Goal: Task Accomplishment & Management: Manage account settings

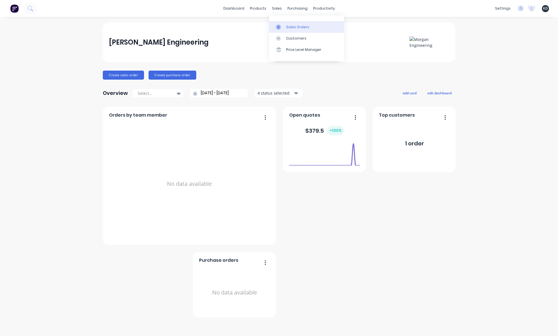
click at [284, 32] on link "Sales Orders" at bounding box center [306, 26] width 75 height 11
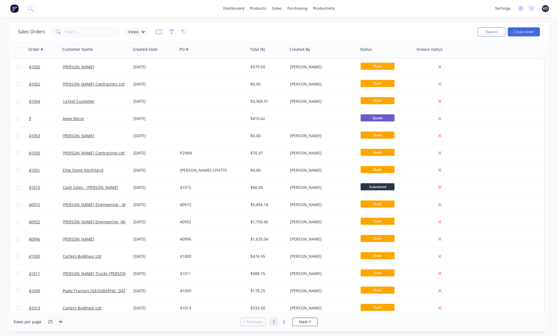
click at [170, 31] on icon "button" at bounding box center [172, 31] width 4 height 1
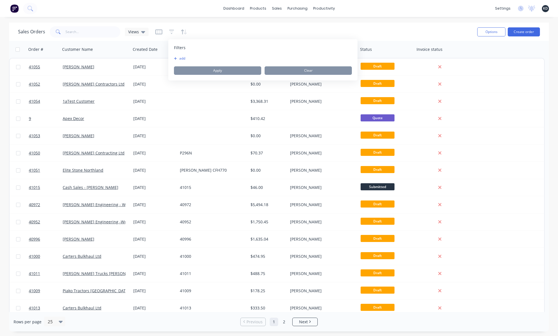
click at [180, 58] on button "add" at bounding box center [181, 58] width 14 height 5
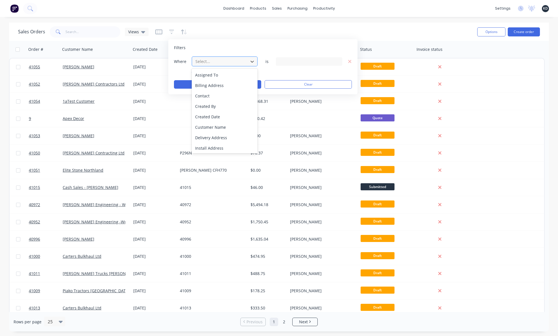
click at [213, 59] on div at bounding box center [220, 61] width 51 height 7
type input "inv"
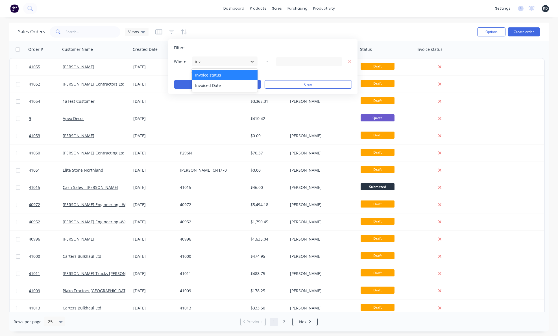
click at [216, 71] on div "Invoice status" at bounding box center [225, 75] width 66 height 10
click at [283, 60] on div "3 Invoice status selected" at bounding box center [304, 61] width 51 height 6
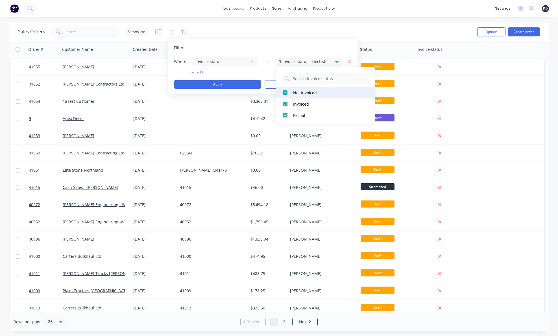
click at [285, 91] on div at bounding box center [284, 92] width 11 height 11
click at [286, 113] on div at bounding box center [284, 114] width 11 height 11
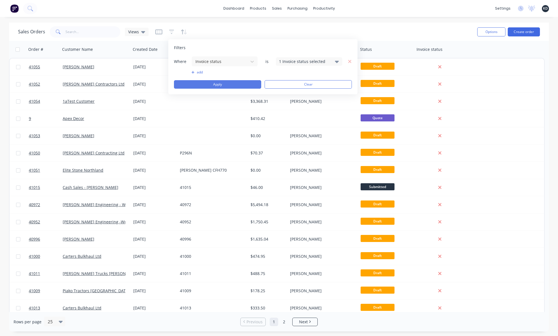
click at [254, 85] on button "Apply" at bounding box center [217, 84] width 87 height 8
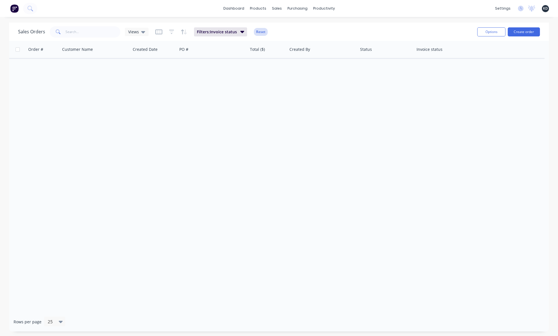
click at [260, 32] on button "Reset" at bounding box center [261, 32] width 14 height 8
click at [393, 30] on div "Sales Orders Views" at bounding box center [245, 32] width 454 height 14
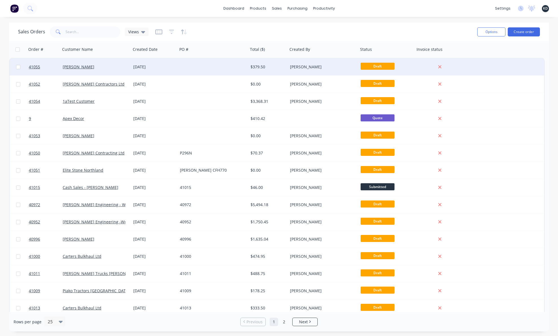
click at [270, 63] on div "$379.50" at bounding box center [268, 66] width 40 height 17
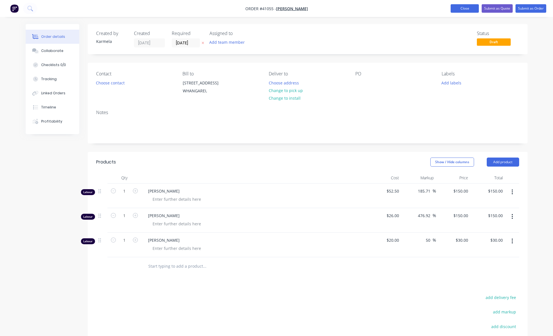
click at [393, 9] on button "Close" at bounding box center [465, 8] width 28 height 8
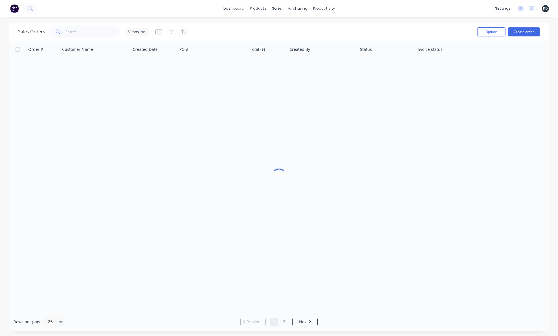
click at [393, 10] on span "KD" at bounding box center [545, 8] width 5 height 5
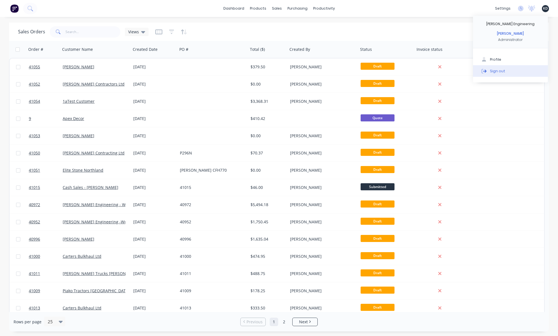
click at [393, 69] on button "Sign out" at bounding box center [510, 70] width 75 height 11
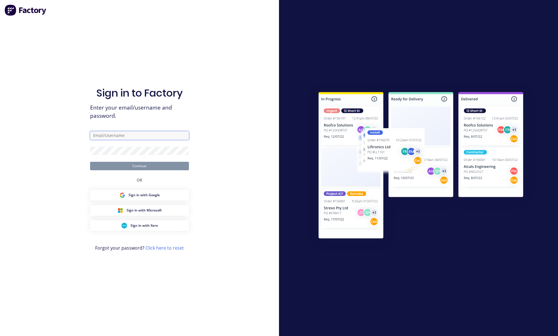
click at [129, 134] on input "text" at bounding box center [139, 135] width 99 height 8
paste input "[EMAIL_ADDRESS][DOMAIN_NAME]"
type input "[EMAIL_ADDRESS][DOMAIN_NAME]"
click at [53, 161] on div "Sign in to Factory Enter your email/username and password. [EMAIL_ADDRESS][DOMA…" at bounding box center [139, 168] width 279 height 336
click at [136, 165] on button "Continue" at bounding box center [139, 166] width 99 height 8
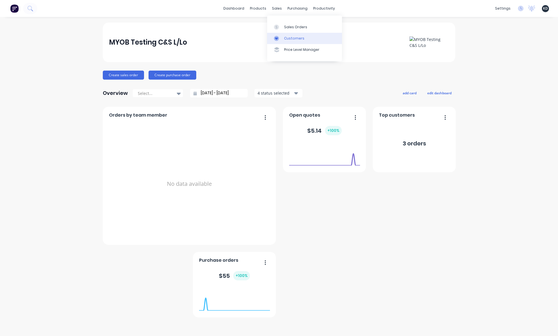
click at [282, 35] on link "Customers" at bounding box center [304, 38] width 75 height 11
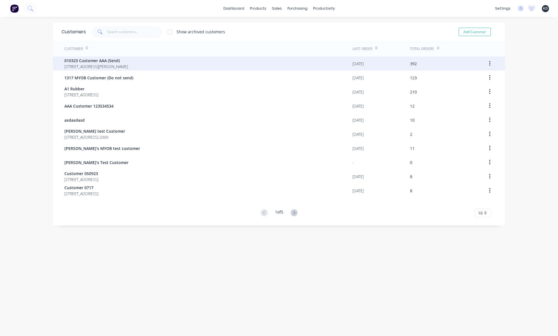
click at [128, 66] on span "[STREET_ADDRESS][PERSON_NAME]" at bounding box center [95, 66] width 63 height 6
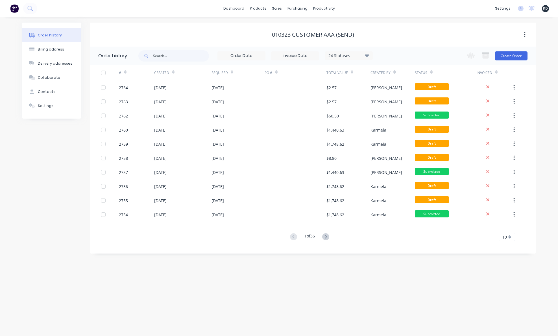
click at [249, 278] on div "Order history Billing address Delivery addresses Collaborate Contacts Settings …" at bounding box center [279, 176] width 558 height 319
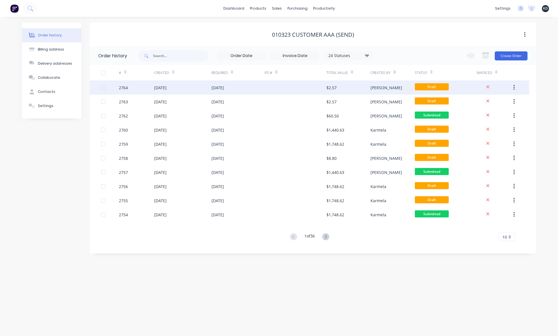
click at [388, 89] on div "[PERSON_NAME]" at bounding box center [392, 87] width 44 height 14
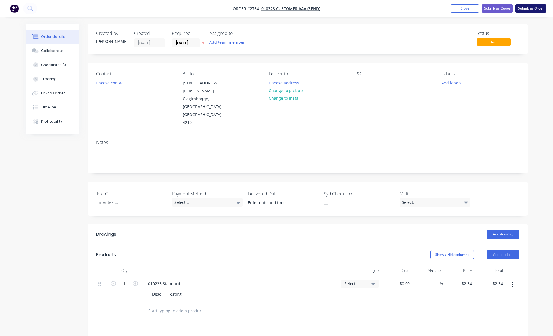
click at [528, 8] on button "Submit as Order" at bounding box center [531, 8] width 31 height 8
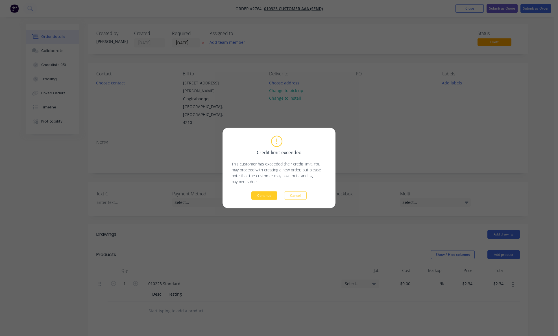
click at [265, 194] on button "Continue" at bounding box center [264, 195] width 26 height 8
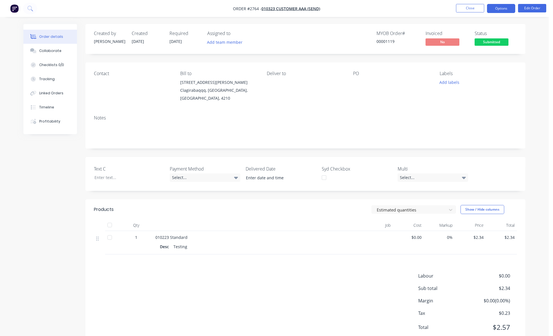
click at [499, 12] on button "Options" at bounding box center [501, 8] width 28 height 9
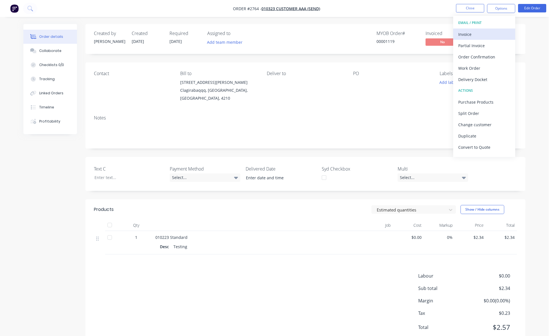
click at [484, 31] on div "Invoice" at bounding box center [484, 34] width 52 height 8
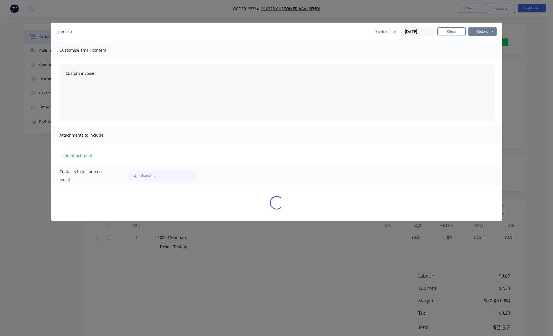
click at [484, 32] on button "Options" at bounding box center [483, 31] width 28 height 8
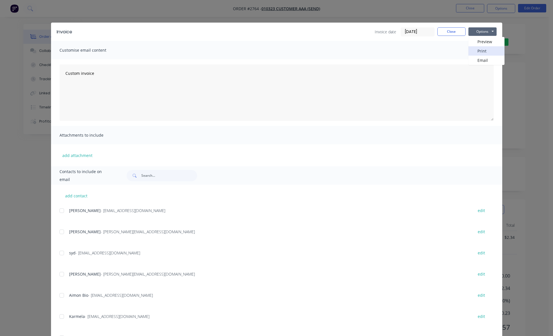
click at [488, 51] on button "Print" at bounding box center [487, 50] width 36 height 9
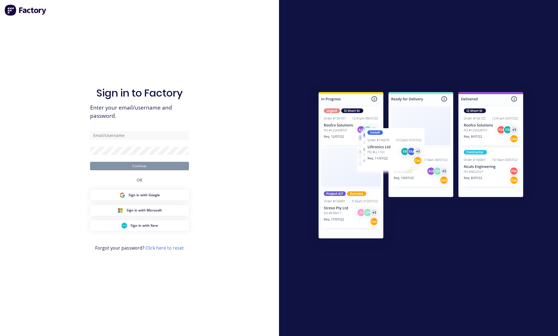
click at [125, 139] on form "Continue" at bounding box center [139, 150] width 99 height 39
click at [122, 136] on input "text" at bounding box center [139, 135] width 99 height 8
type input "karmela+default@factory.app"
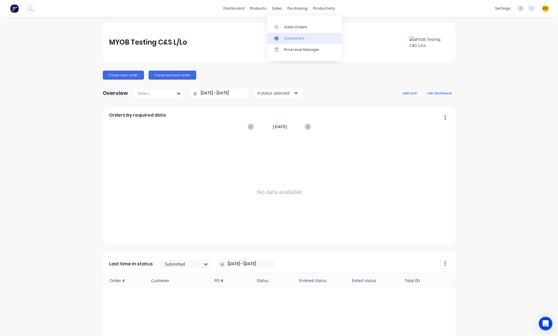
click at [288, 39] on div "Customers" at bounding box center [294, 38] width 20 height 5
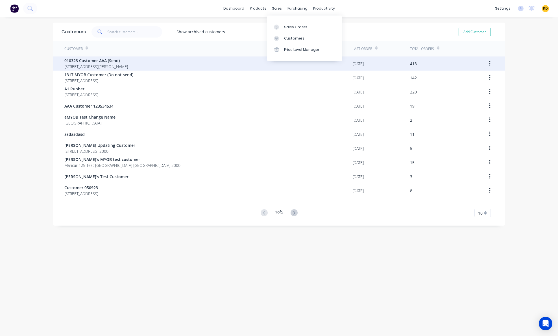
click at [171, 63] on div "010323 Customer AAA (Send) 40 Shirley St Clagirabaqqq Queensland Australia 4210" at bounding box center [208, 63] width 288 height 14
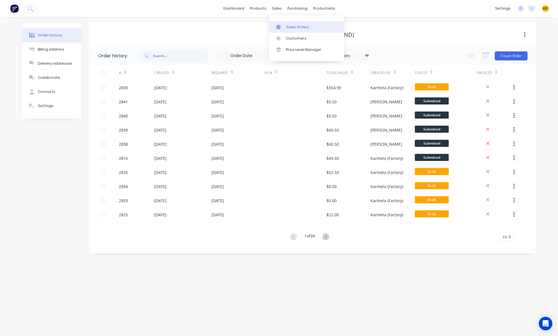
click at [286, 26] on div "Sales Orders" at bounding box center [297, 27] width 23 height 5
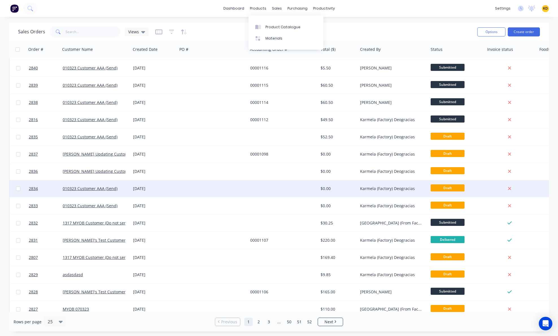
scroll to position [34, 0]
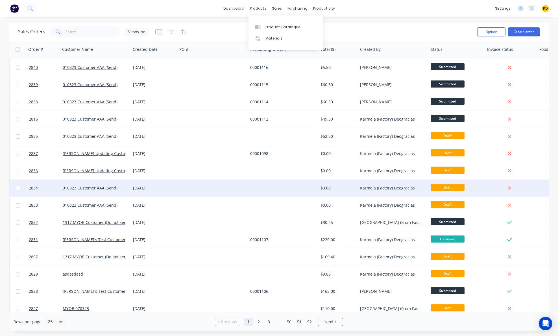
click at [258, 200] on div at bounding box center [283, 205] width 71 height 17
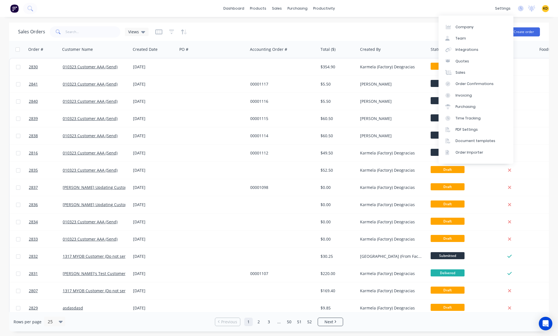
click at [544, 6] on span "KD" at bounding box center [545, 8] width 5 height 5
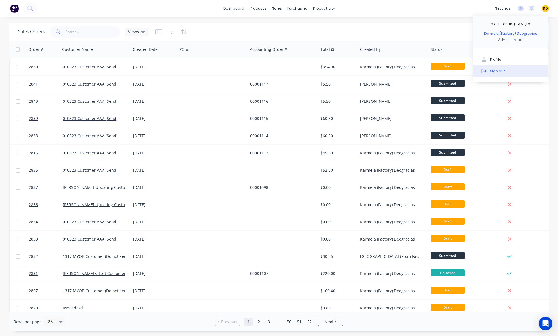
click at [518, 73] on button "Sign out" at bounding box center [510, 70] width 75 height 11
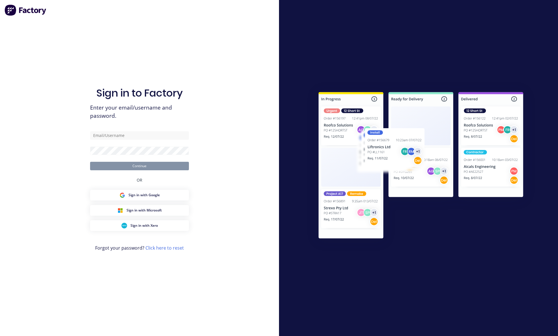
click at [151, 130] on div "Sign in to Factory Enter your email/username and password. Continue OR Sign in …" at bounding box center [139, 173] width 99 height 315
click at [152, 134] on input "text" at bounding box center [139, 135] width 99 height 8
paste input "[EMAIL_ADDRESS][DOMAIN_NAME]"
type input "[EMAIL_ADDRESS][DOMAIN_NAME]"
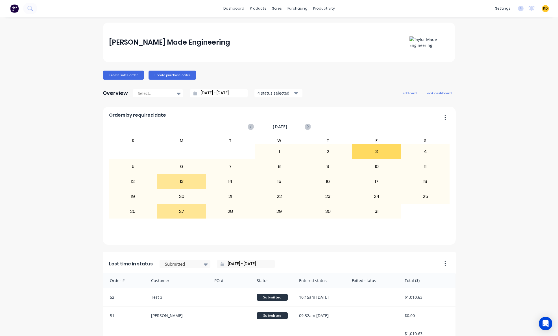
click at [279, 25] on div at bounding box center [278, 27] width 8 height 5
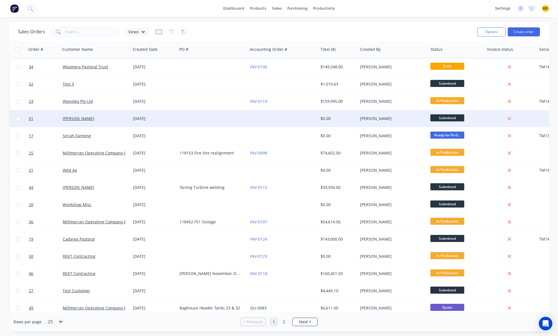
click at [259, 119] on div at bounding box center [283, 118] width 70 height 17
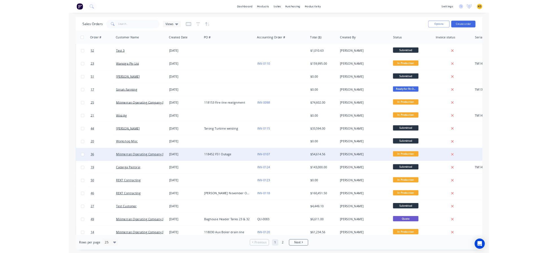
scroll to position [34, 0]
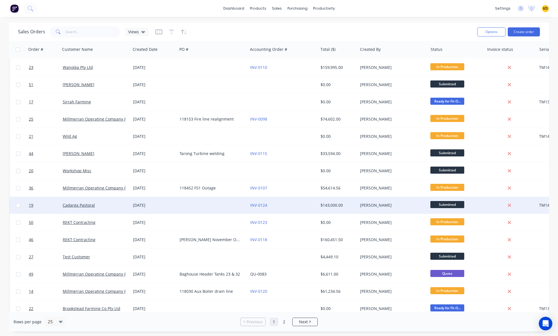
click at [186, 203] on div at bounding box center [212, 205] width 70 height 17
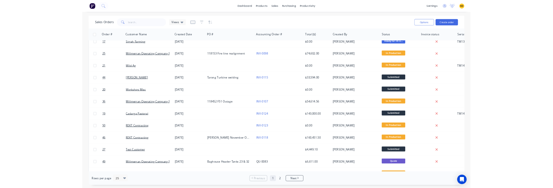
scroll to position [245, 0]
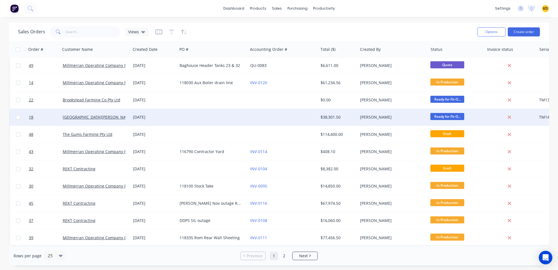
click at [262, 111] on div at bounding box center [283, 117] width 70 height 17
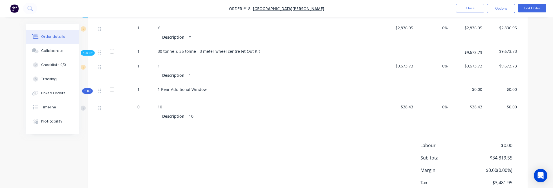
scroll to position [729, 0]
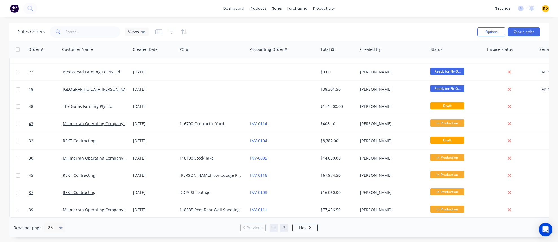
click at [284, 202] on link "2" at bounding box center [284, 227] width 8 height 8
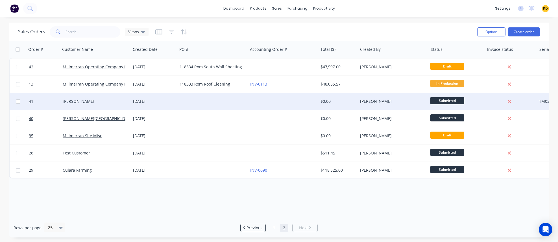
click at [270, 105] on div at bounding box center [283, 101] width 70 height 17
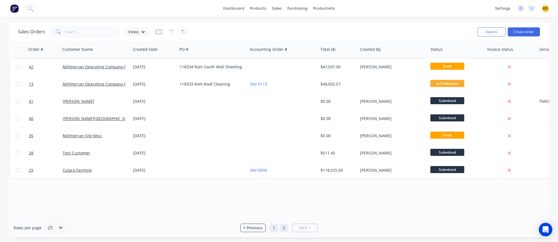
click at [274, 202] on link "1" at bounding box center [273, 227] width 8 height 8
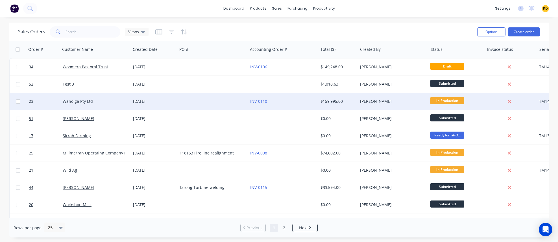
click at [286, 103] on div "INV-0110" at bounding box center [281, 101] width 63 height 6
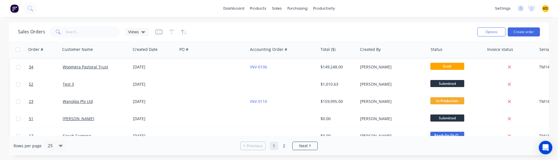
click at [545, 9] on span "KD" at bounding box center [545, 8] width 5 height 5
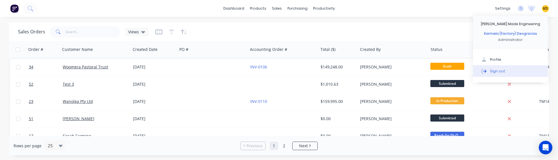
click at [515, 70] on button "Sign out" at bounding box center [510, 70] width 75 height 11
